Goal: Task Accomplishment & Management: Complete application form

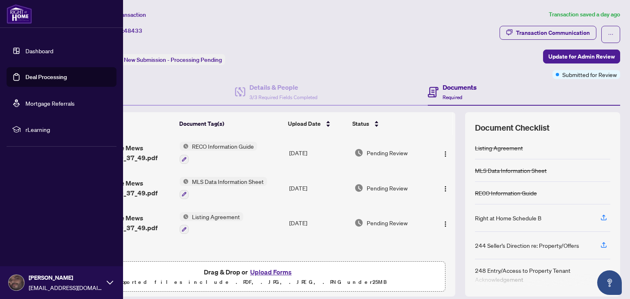
click at [43, 76] on link "Deal Processing" at bounding box center [45, 76] width 41 height 7
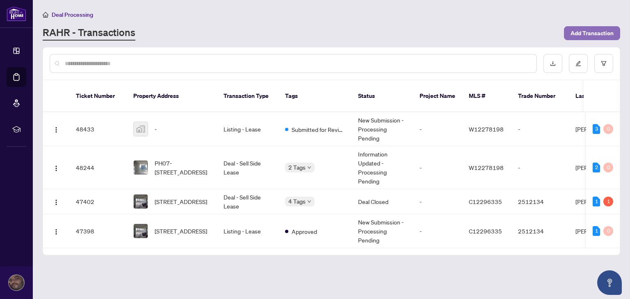
click at [590, 34] on span "Add Transaction" at bounding box center [591, 33] width 43 height 13
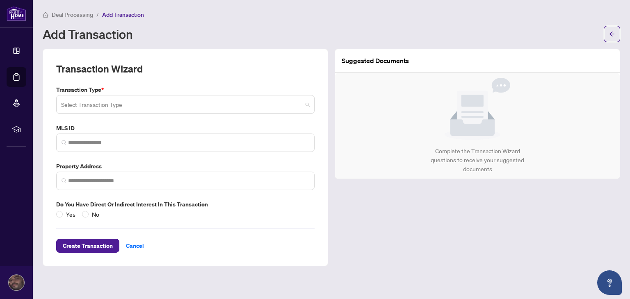
click at [195, 107] on input "search" at bounding box center [181, 106] width 241 height 18
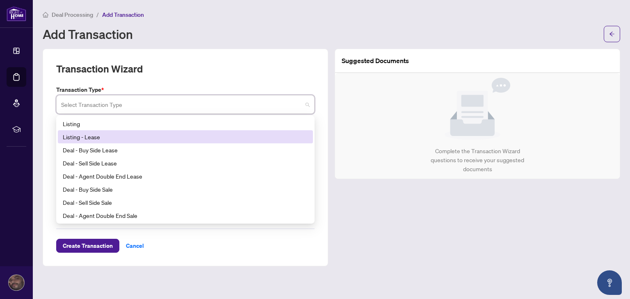
click at [76, 137] on div "Listing - Lease" at bounding box center [185, 136] width 245 height 9
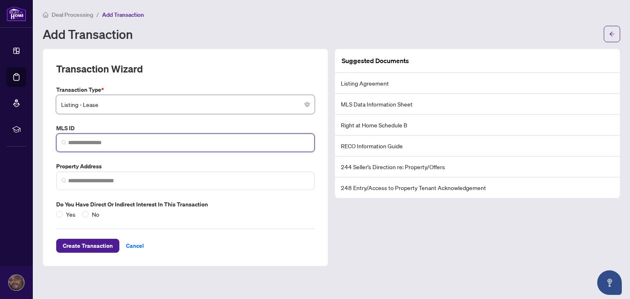
click at [72, 141] on input "search" at bounding box center [188, 143] width 241 height 9
paste input "*********"
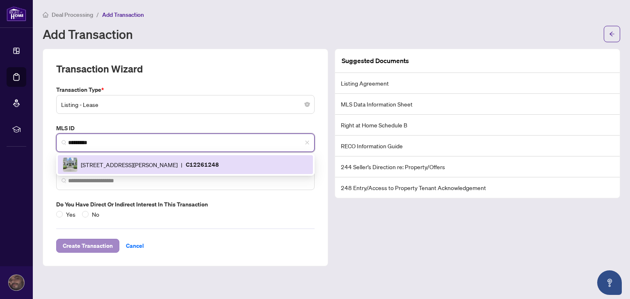
type input "*********"
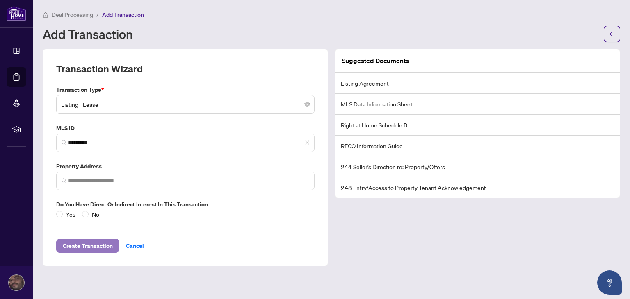
click at [95, 248] on span "Create Transaction" at bounding box center [88, 246] width 50 height 13
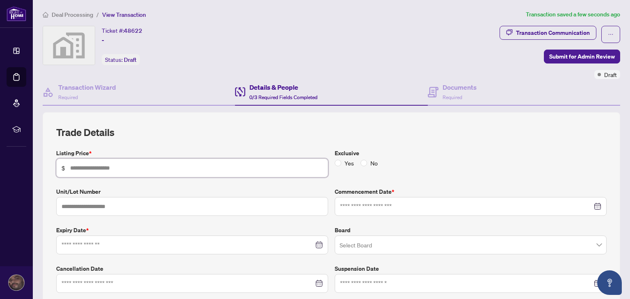
click at [212, 164] on input "text" at bounding box center [196, 168] width 253 height 9
type input "*****"
click at [104, 246] on input at bounding box center [188, 245] width 252 height 9
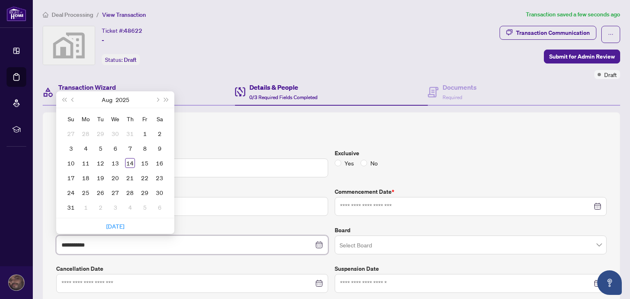
type input "**********"
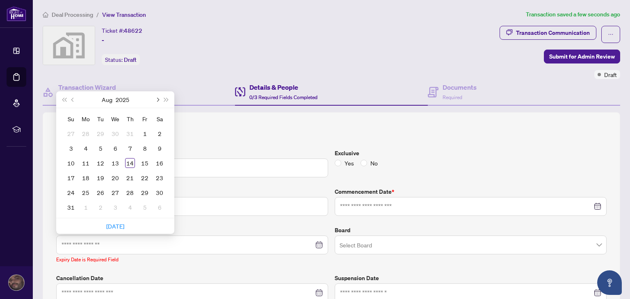
click at [157, 99] on span "Next month (PageDown)" at bounding box center [157, 100] width 4 height 4
type input "**********"
click at [145, 135] on div "3" at bounding box center [145, 134] width 10 height 10
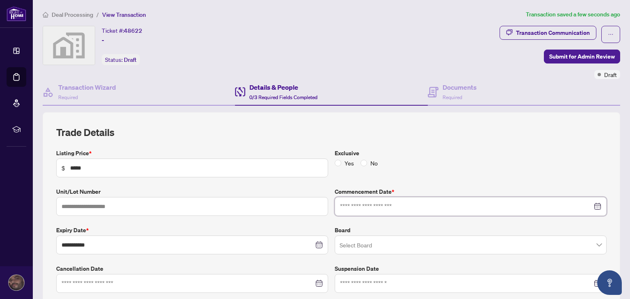
click at [383, 209] on input at bounding box center [466, 206] width 252 height 9
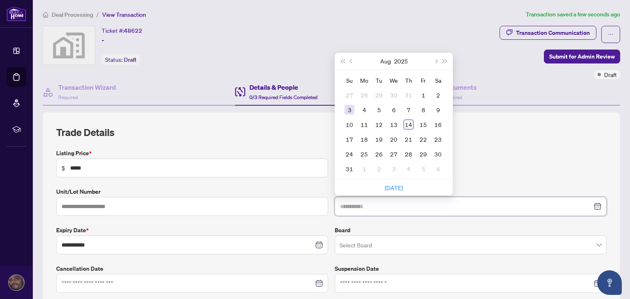
type input "**********"
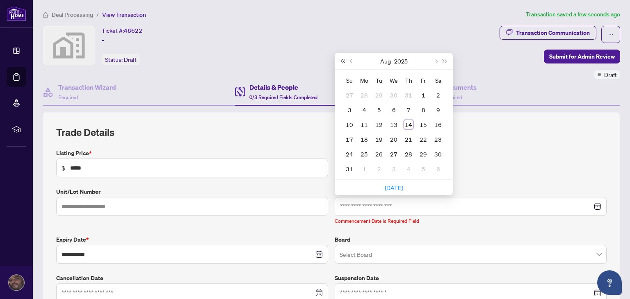
click at [340, 60] on span "Last year (Control + left)" at bounding box center [342, 61] width 4 height 4
click at [443, 59] on span "Next year (Control + right)" at bounding box center [445, 61] width 4 height 4
click at [350, 62] on span "Previous month (PageUp)" at bounding box center [352, 61] width 4 height 4
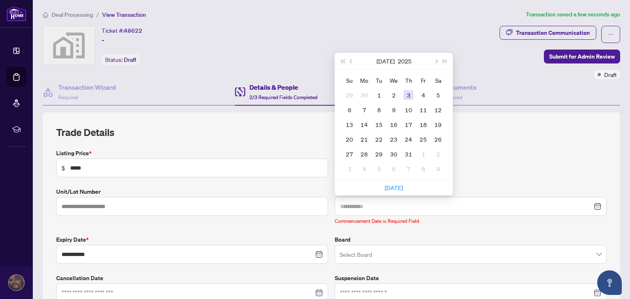
type input "**********"
click at [405, 92] on div "3" at bounding box center [409, 95] width 10 height 10
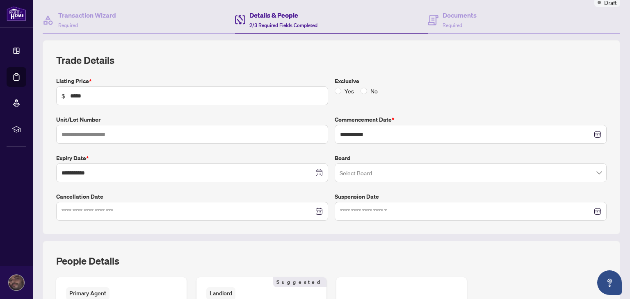
scroll to position [82, 0]
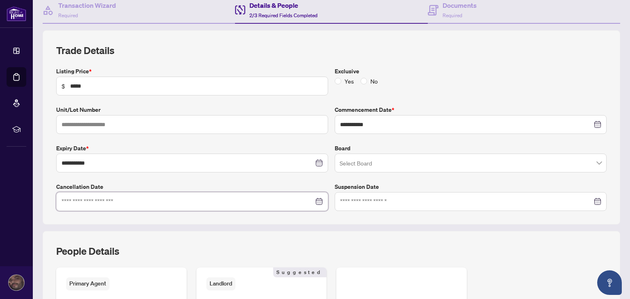
click at [261, 203] on input at bounding box center [188, 201] width 252 height 9
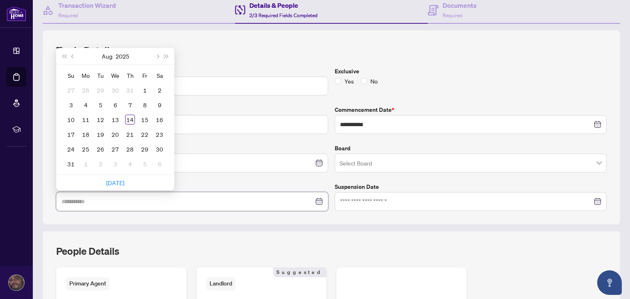
type input "**********"
click at [130, 120] on div "14" at bounding box center [130, 120] width 10 height 10
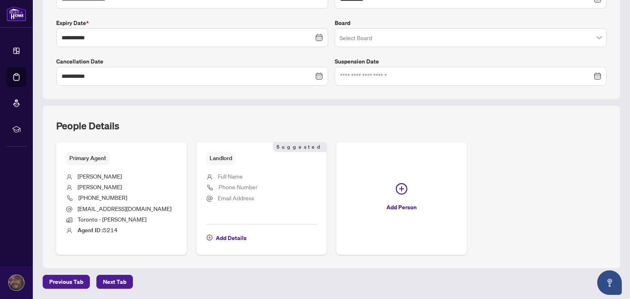
scroll to position [234, 0]
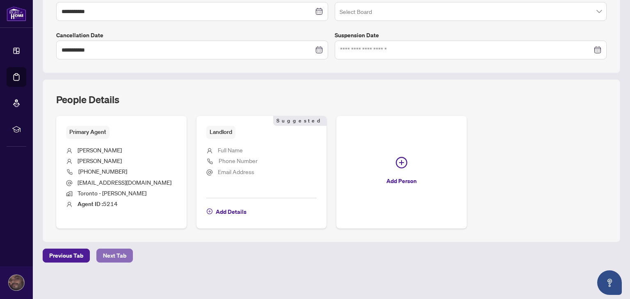
click at [111, 253] on span "Next Tab" at bounding box center [114, 255] width 23 height 13
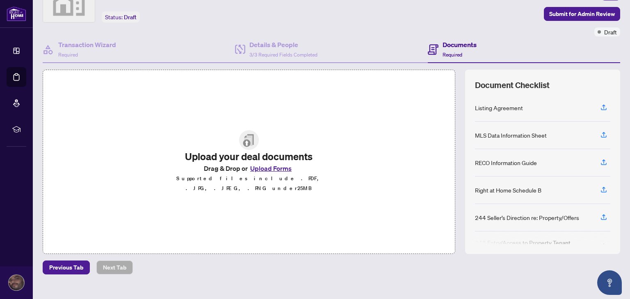
scroll to position [55, 0]
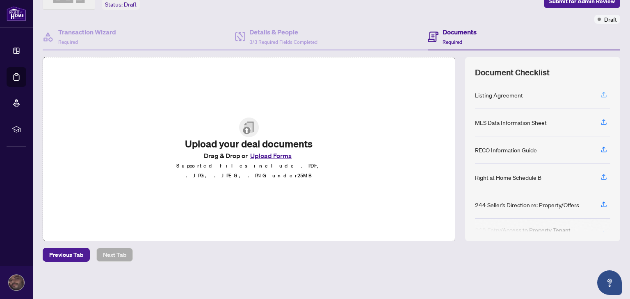
click at [600, 93] on icon "button" at bounding box center [603, 94] width 7 height 7
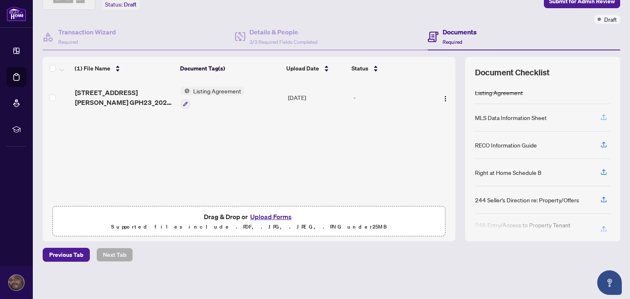
click at [600, 117] on icon "button" at bounding box center [603, 117] width 7 height 7
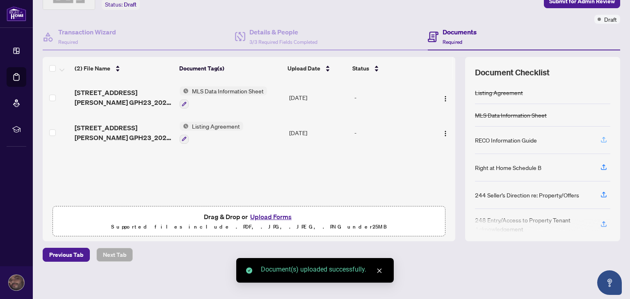
click at [600, 141] on icon "button" at bounding box center [603, 139] width 7 height 7
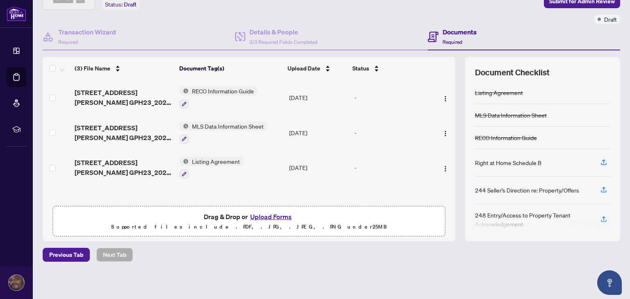
scroll to position [0, 0]
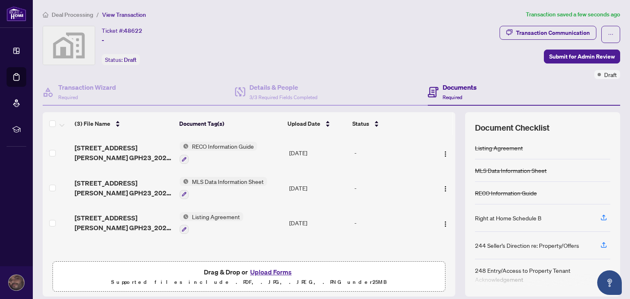
drag, startPoint x: 628, startPoint y: 49, endPoint x: 374, endPoint y: 35, distance: 254.3
click at [374, 35] on div "Ticket #: 48622 - Status: Draft" at bounding box center [270, 45] width 454 height 39
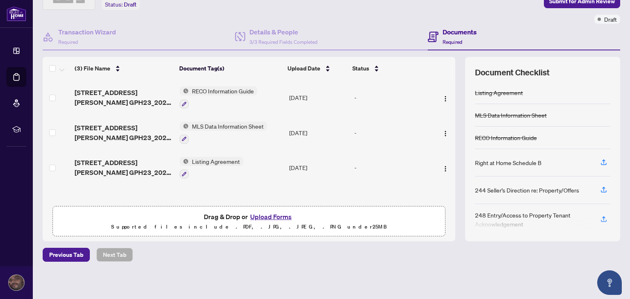
click at [271, 219] on button "Upload Forms" at bounding box center [271, 217] width 46 height 11
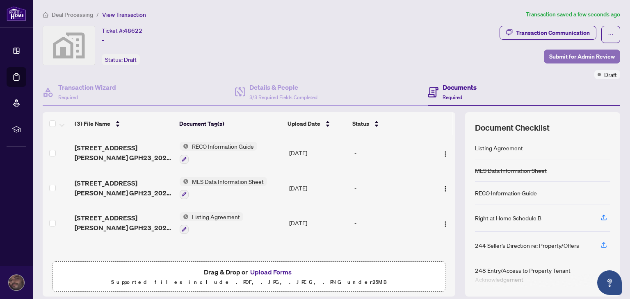
click at [569, 55] on span "Submit for Admin Review" at bounding box center [582, 56] width 66 height 13
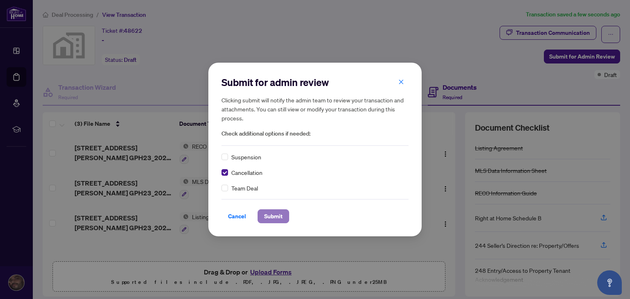
click at [273, 217] on span "Submit" at bounding box center [273, 216] width 18 height 13
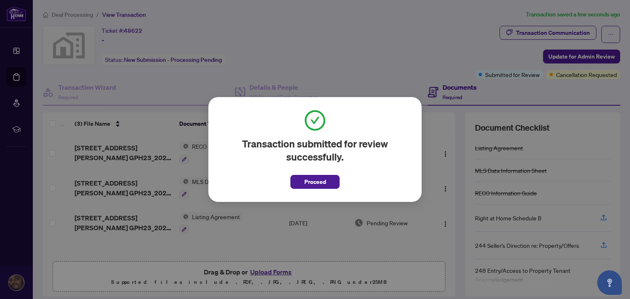
click at [388, 41] on div "Transaction submitted for review successfully. Proceed Cancel OK" at bounding box center [315, 149] width 630 height 299
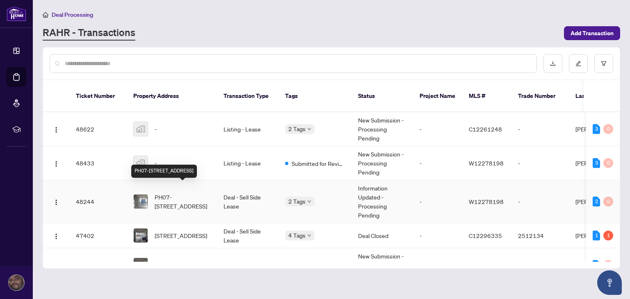
click at [174, 193] on span "PH07-[STREET_ADDRESS]" at bounding box center [183, 202] width 56 height 18
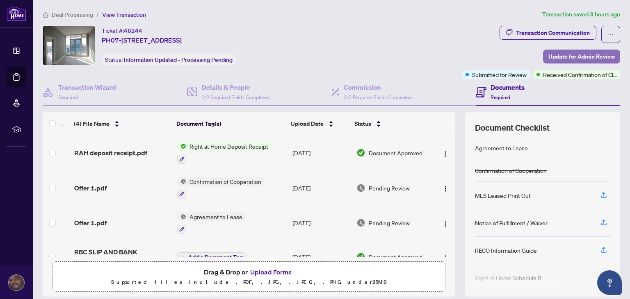
click at [575, 59] on span "Update for Admin Review" at bounding box center [581, 56] width 66 height 13
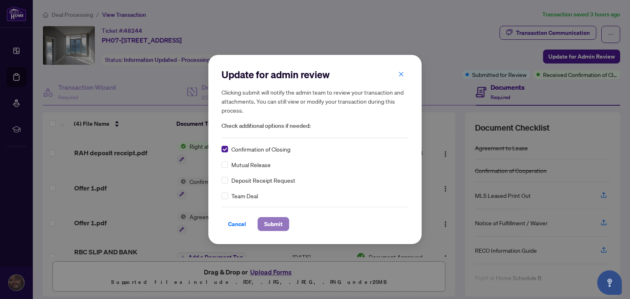
click at [273, 225] on span "Submit" at bounding box center [273, 224] width 18 height 13
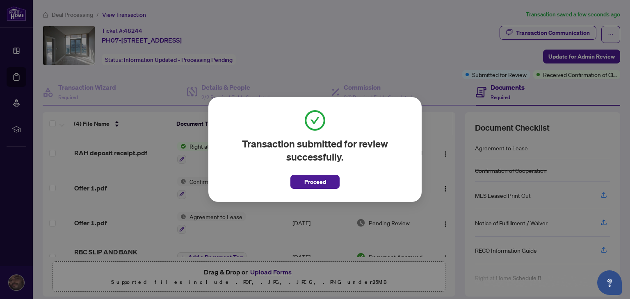
click at [361, 56] on div "Transaction submitted for review successfully. Proceed Cancel OK" at bounding box center [315, 149] width 630 height 299
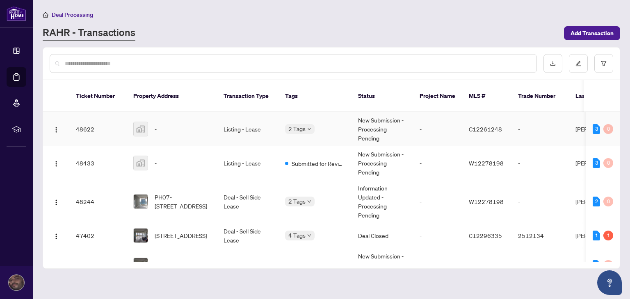
click at [249, 124] on td "Listing - Lease" at bounding box center [248, 129] width 62 height 34
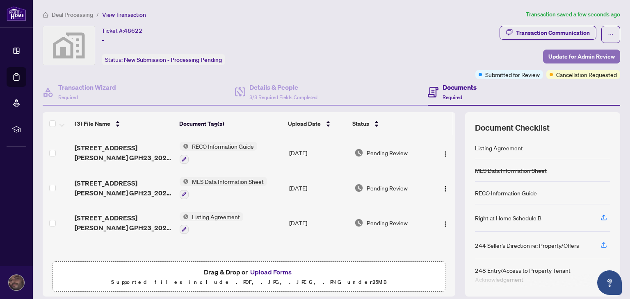
click at [587, 56] on span "Update for Admin Review" at bounding box center [581, 56] width 66 height 13
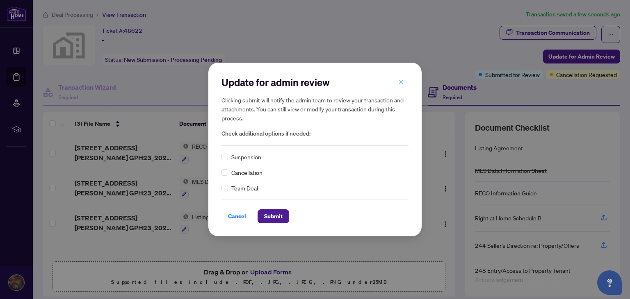
click at [400, 83] on icon "close" at bounding box center [401, 82] width 5 height 5
